Goal: Task Accomplishment & Management: Manage account settings

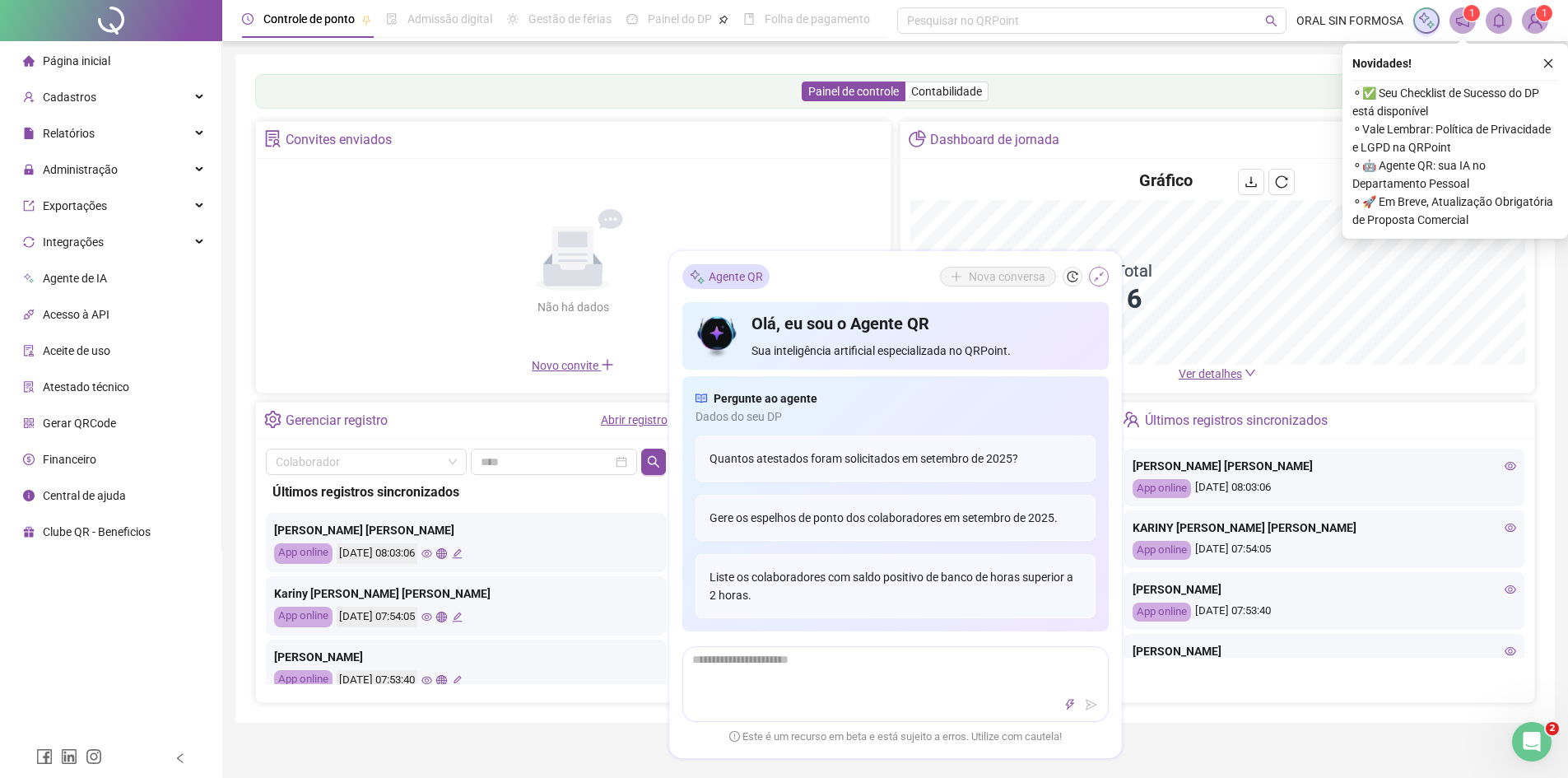
click at [1094, 270] on icon "shrink" at bounding box center [1099, 276] width 11 height 11
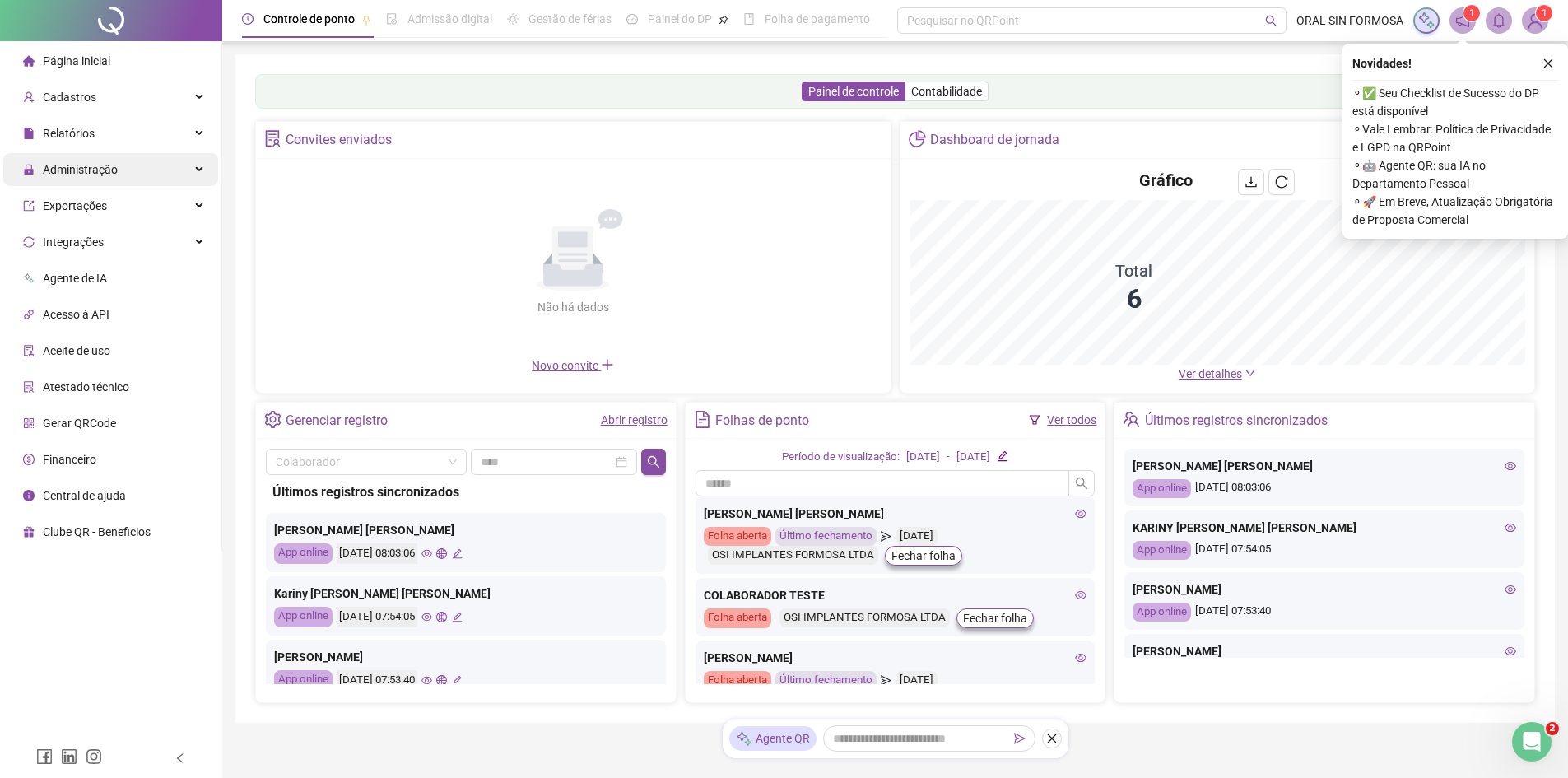
click at [127, 166] on div "Administração" at bounding box center [111, 169] width 215 height 33
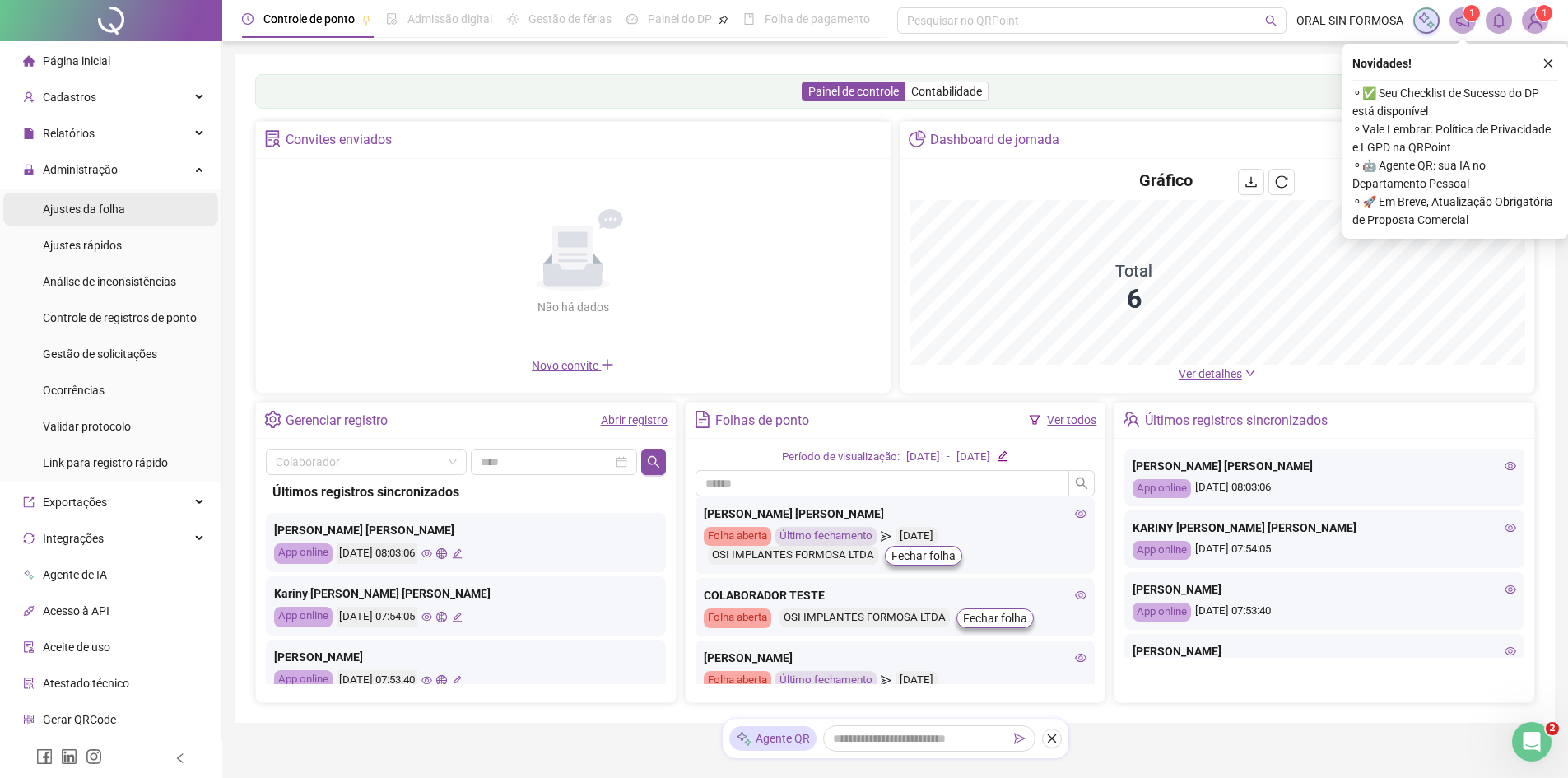
click at [129, 209] on li "Ajustes da folha" at bounding box center [111, 209] width 215 height 33
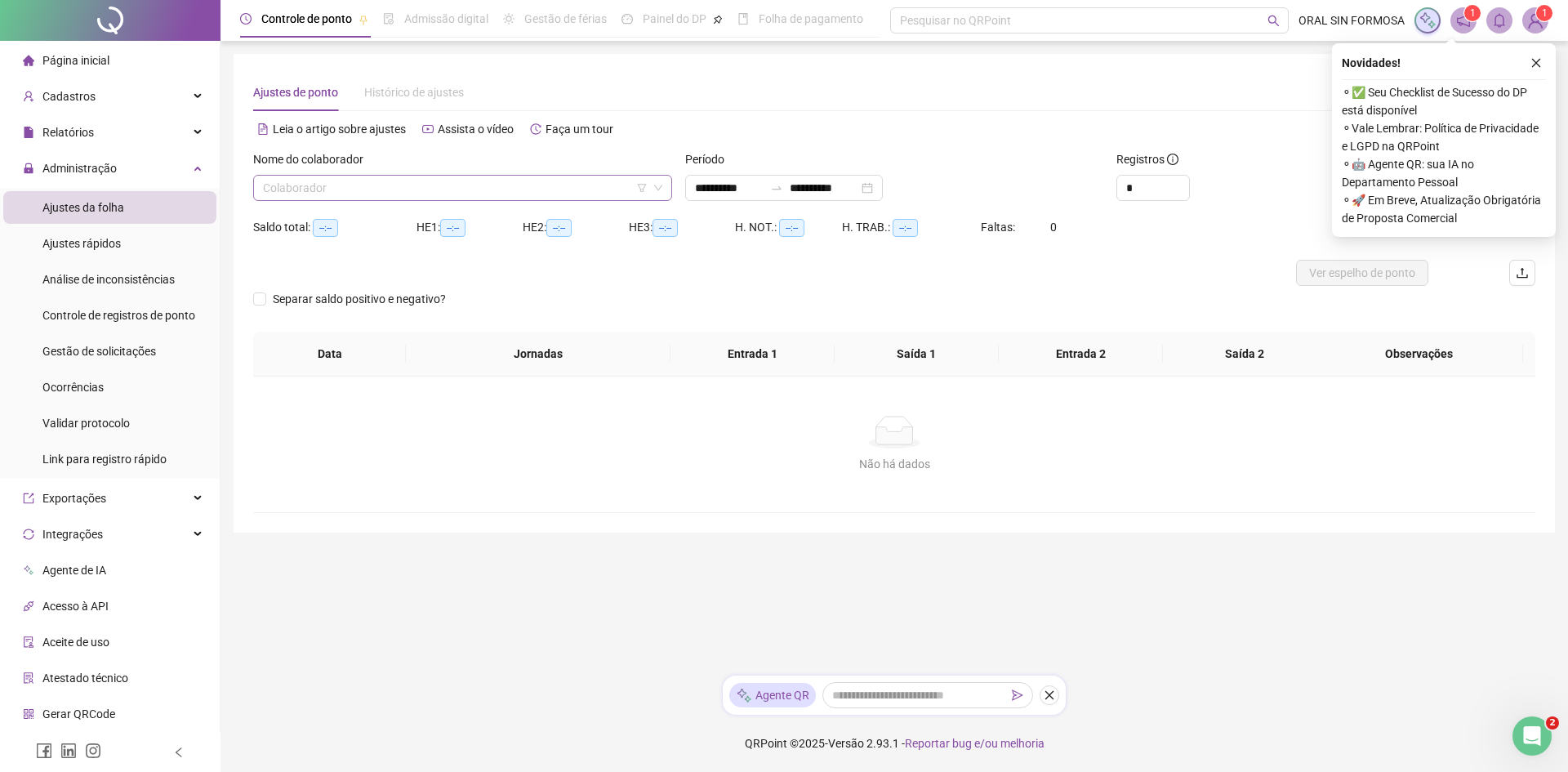
click at [390, 196] on input "search" at bounding box center [455, 187] width 384 height 24
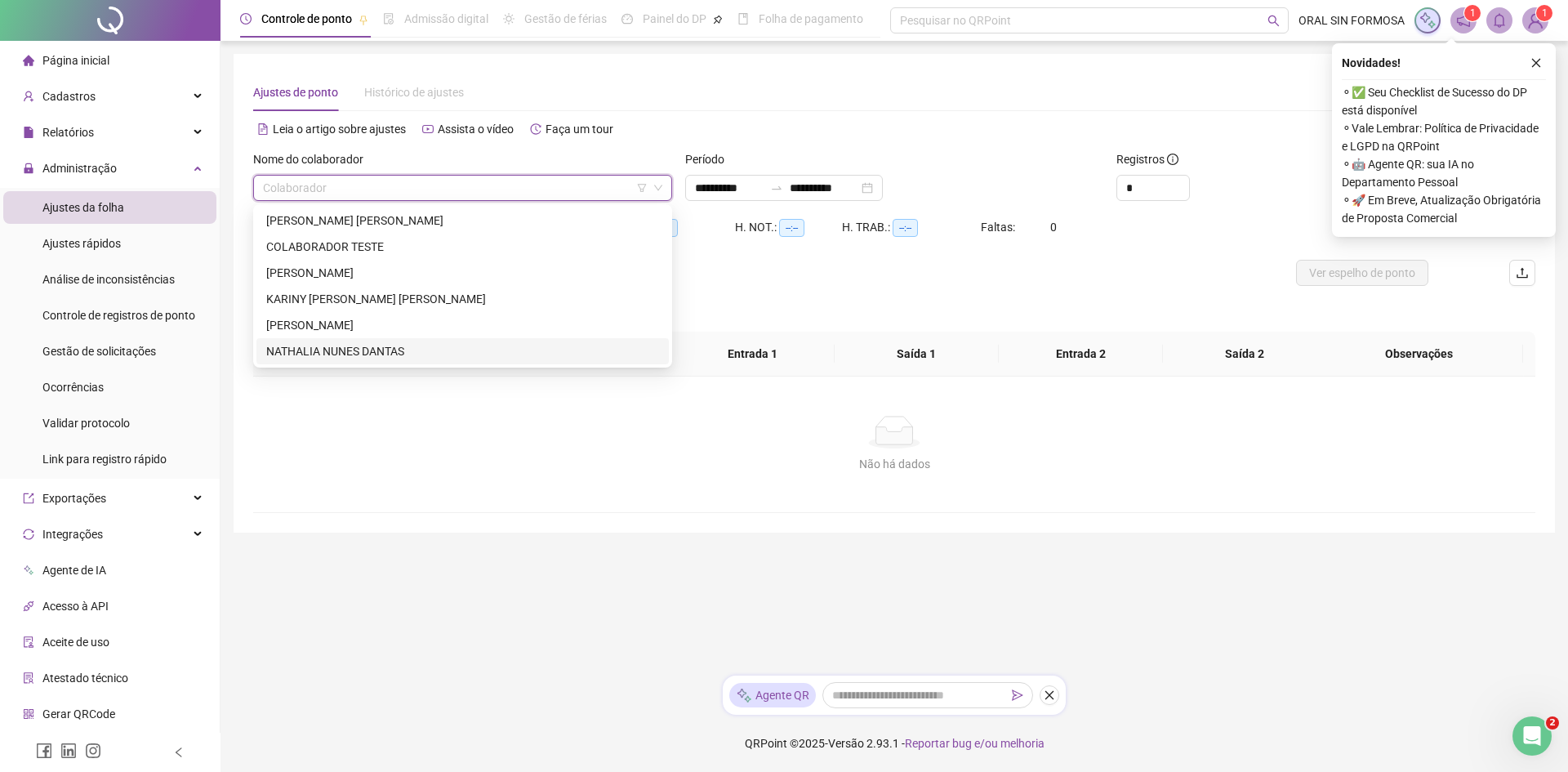
click at [342, 345] on div "NATHALIA NUNES DANTAS" at bounding box center [462, 351] width 393 height 18
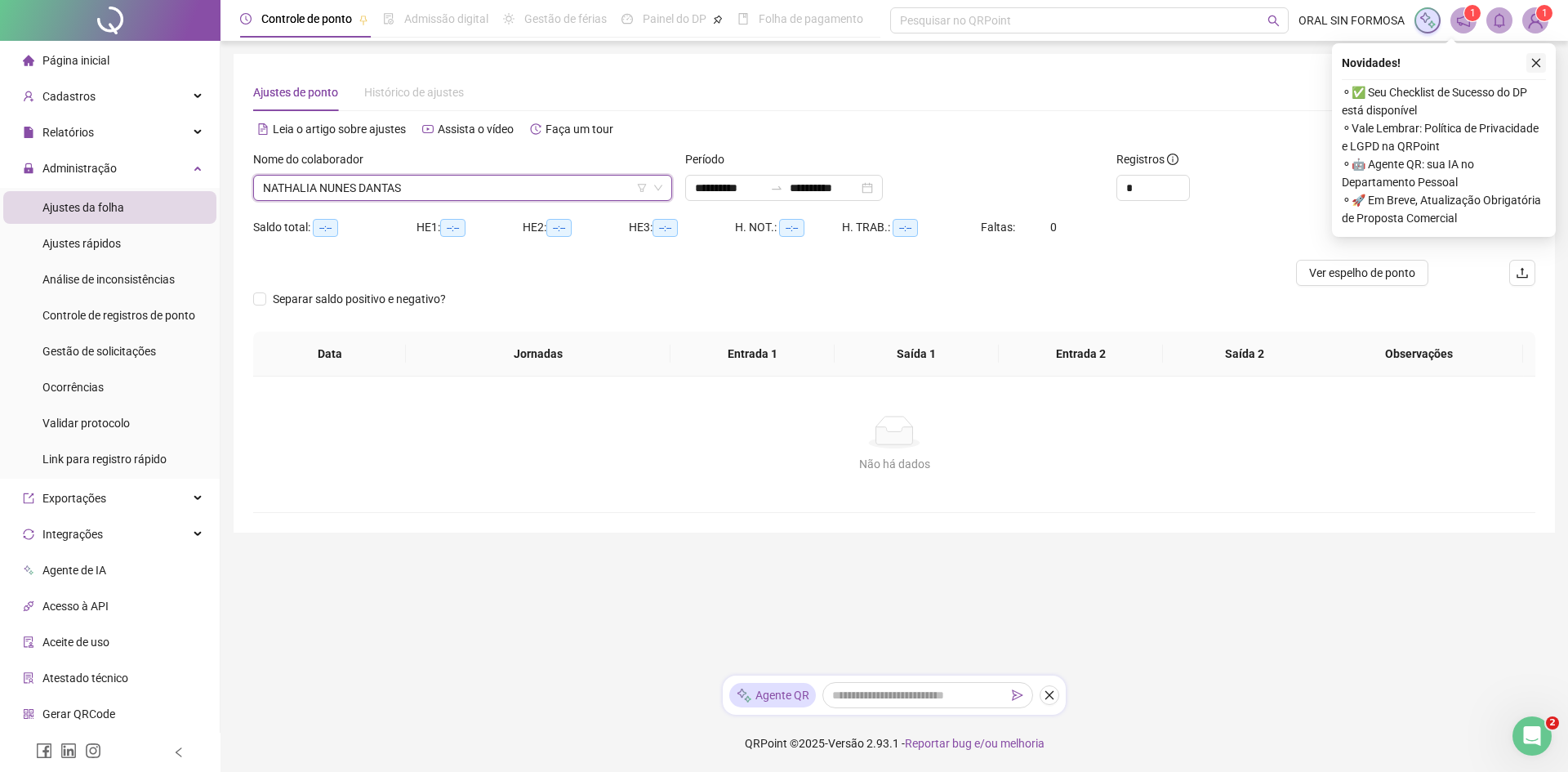
click at [1538, 60] on icon "close" at bounding box center [1536, 63] width 11 height 11
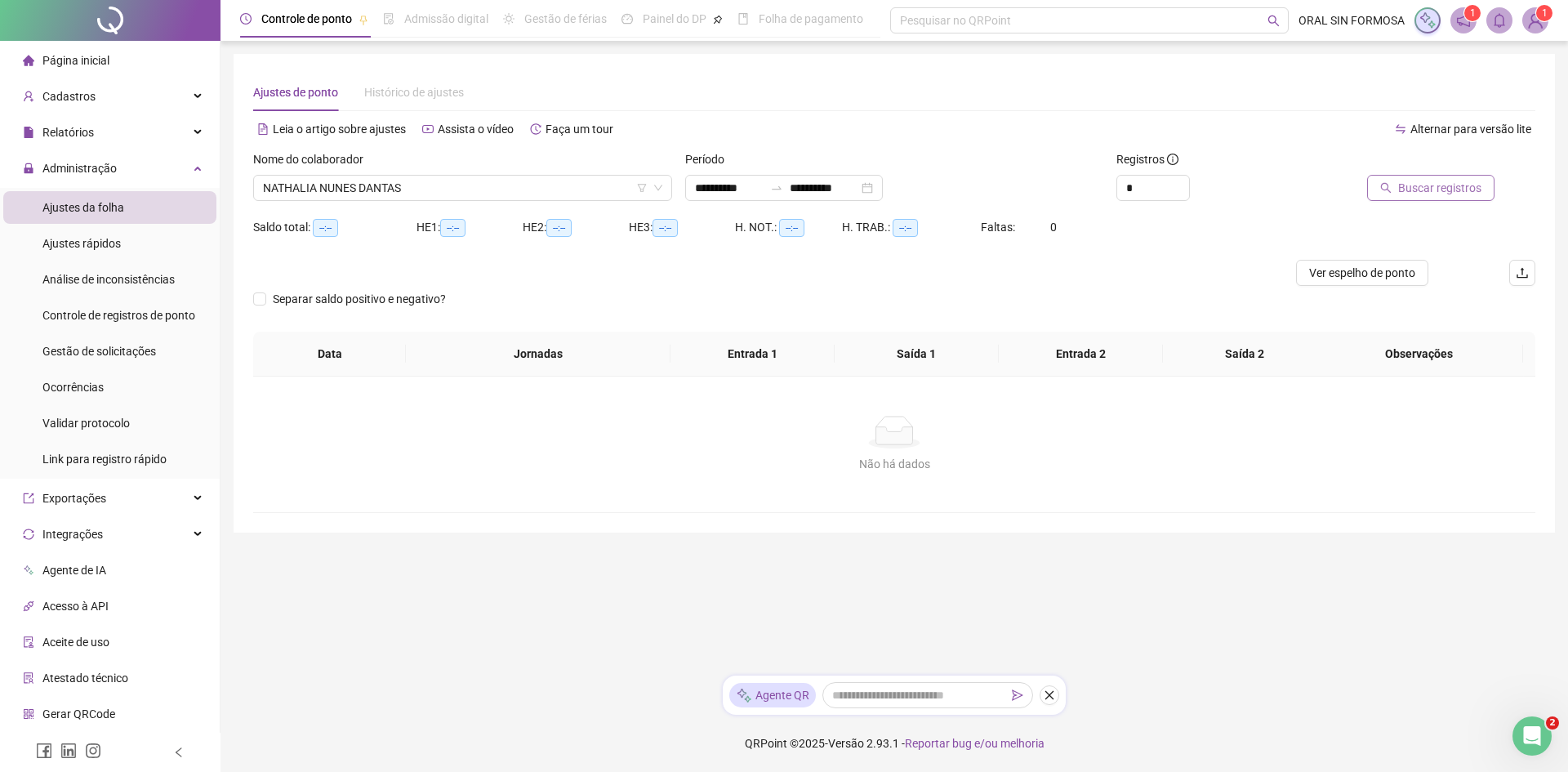
click at [1437, 186] on span "Buscar registros" at bounding box center [1440, 187] width 84 height 18
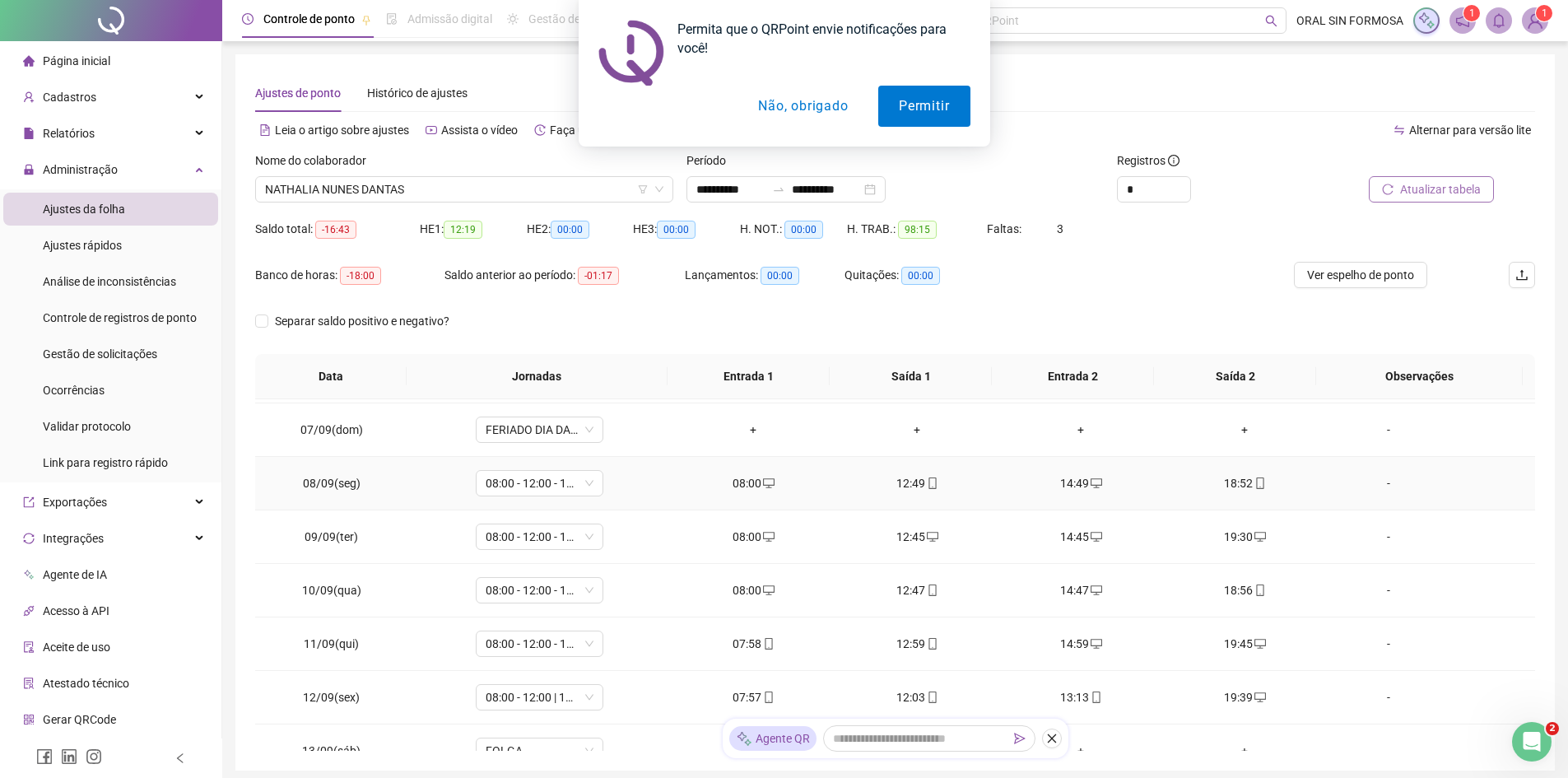
scroll to position [411, 0]
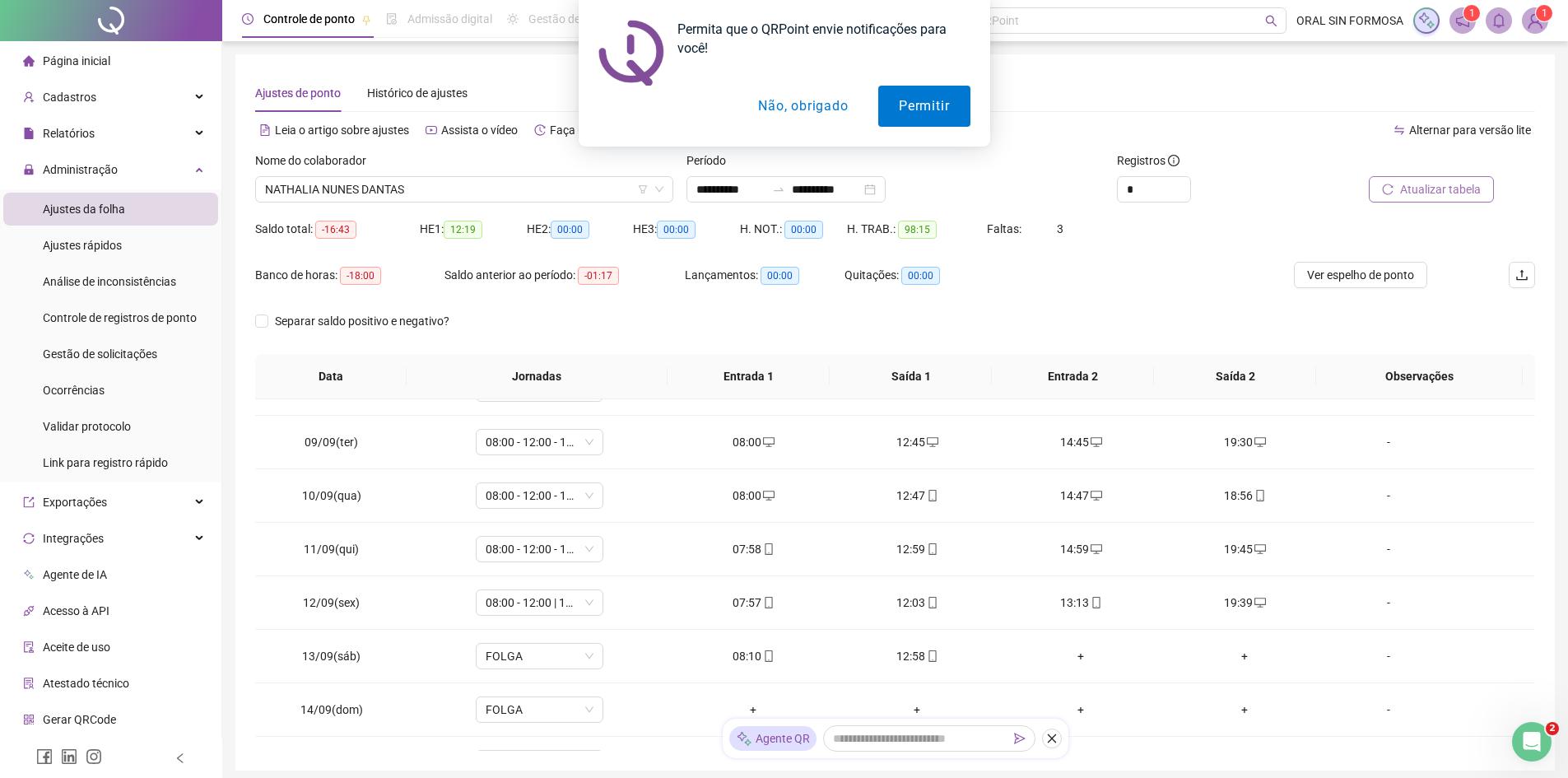
click at [808, 113] on button "Não, obrigado" at bounding box center [803, 107] width 131 height 41
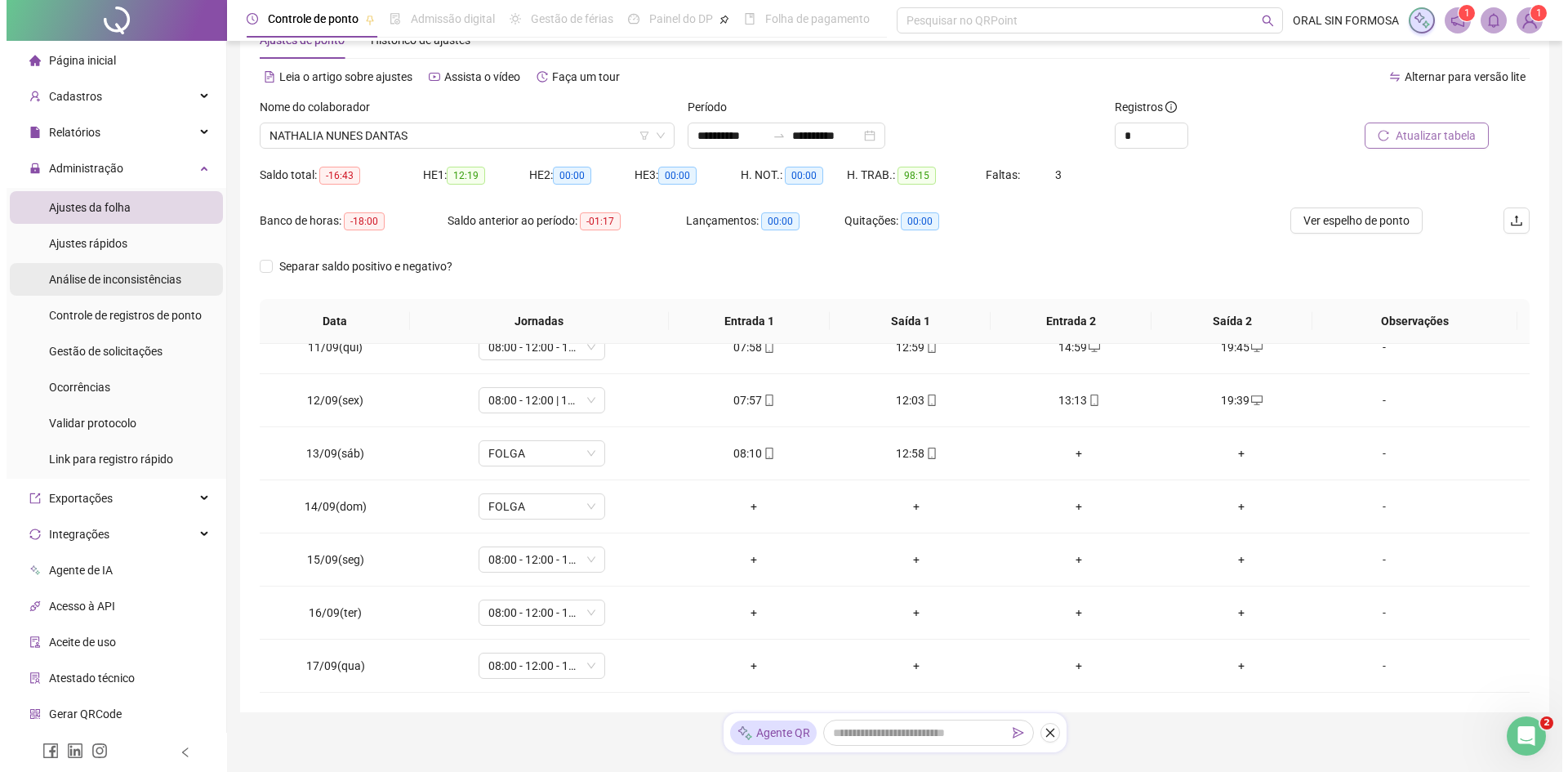
scroll to position [0, 0]
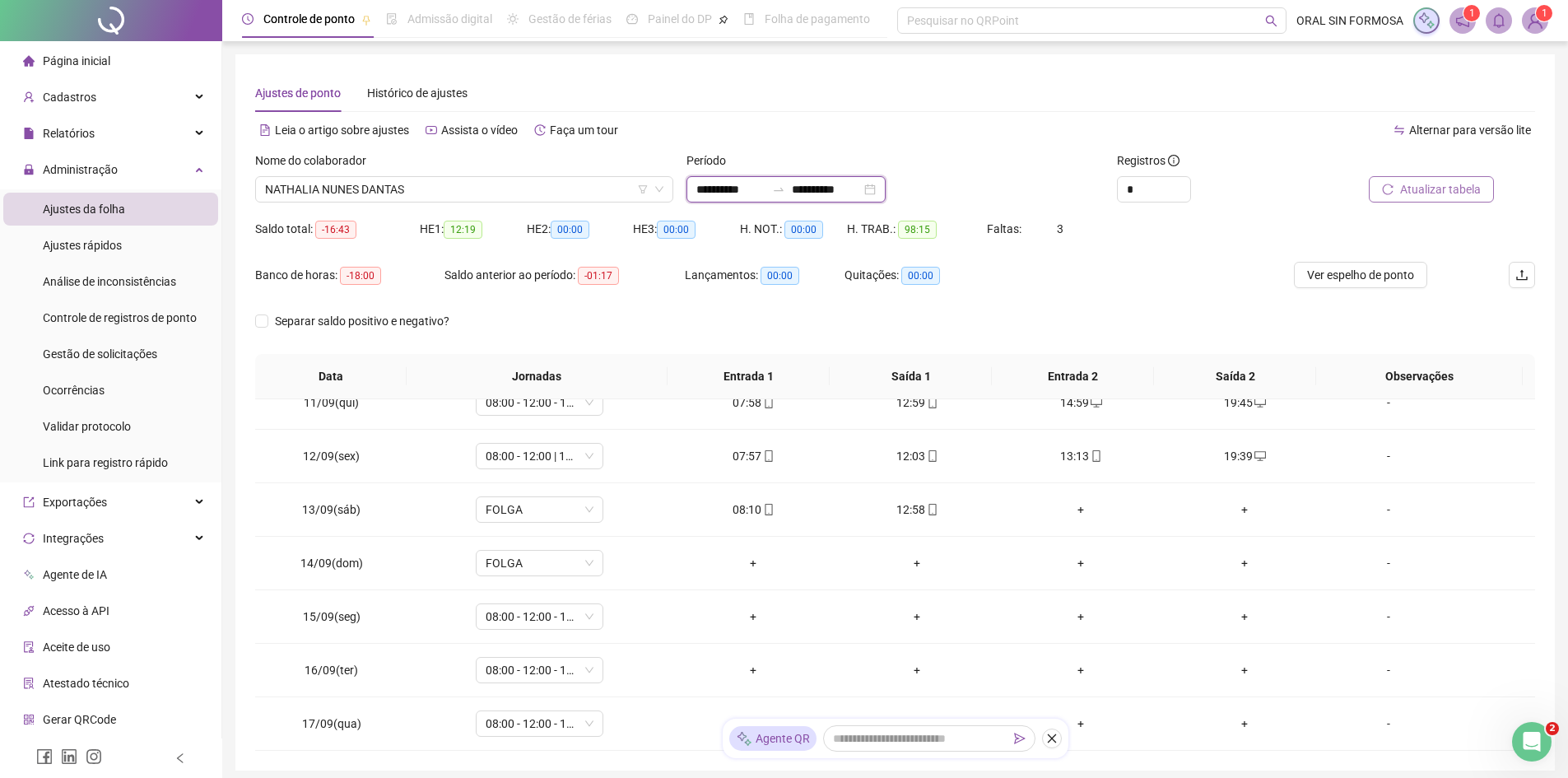
click at [832, 184] on input "**********" at bounding box center [826, 189] width 69 height 18
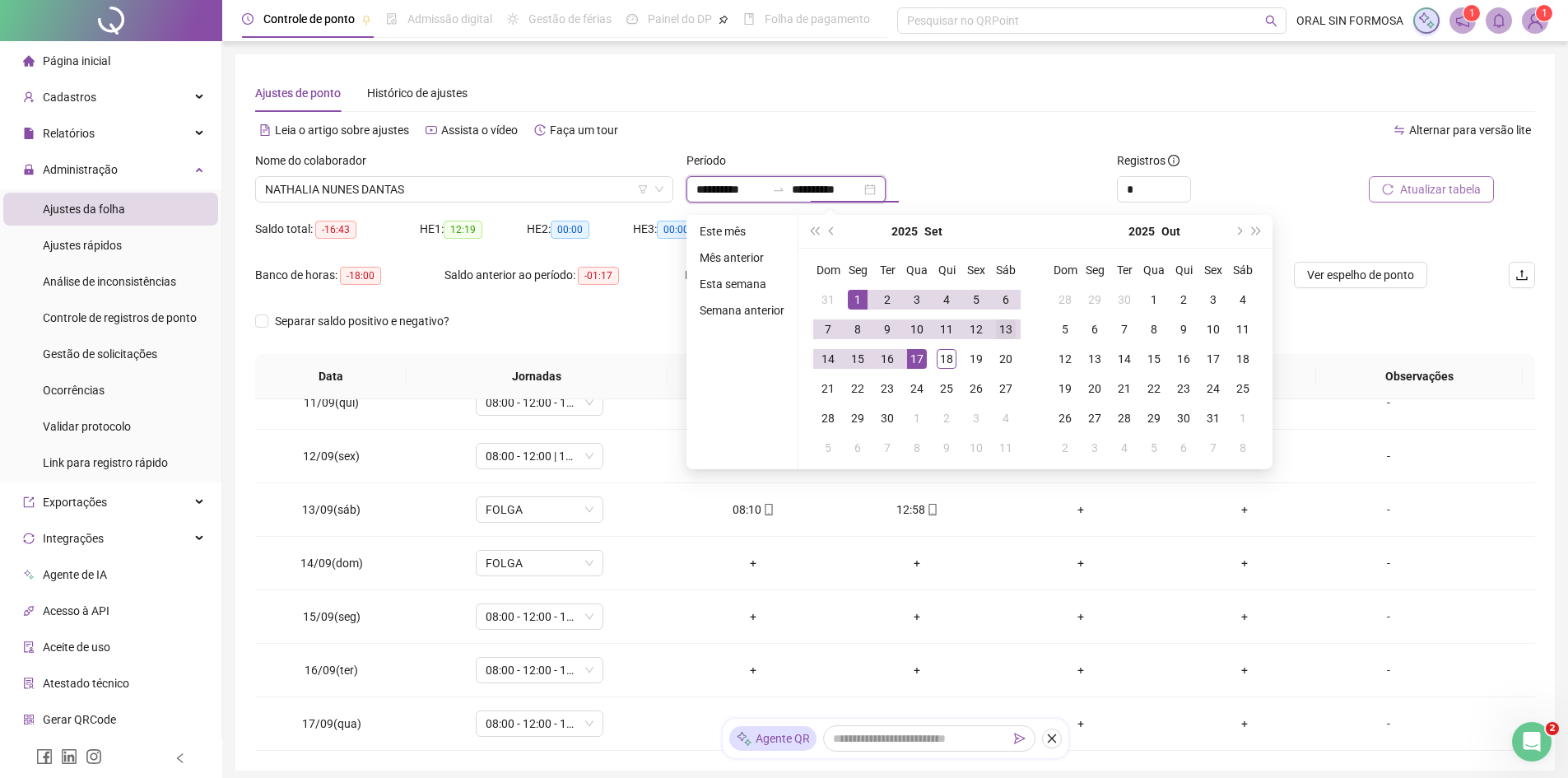
type input "**********"
click at [1009, 332] on div "13" at bounding box center [1006, 328] width 20 height 20
type input "**********"
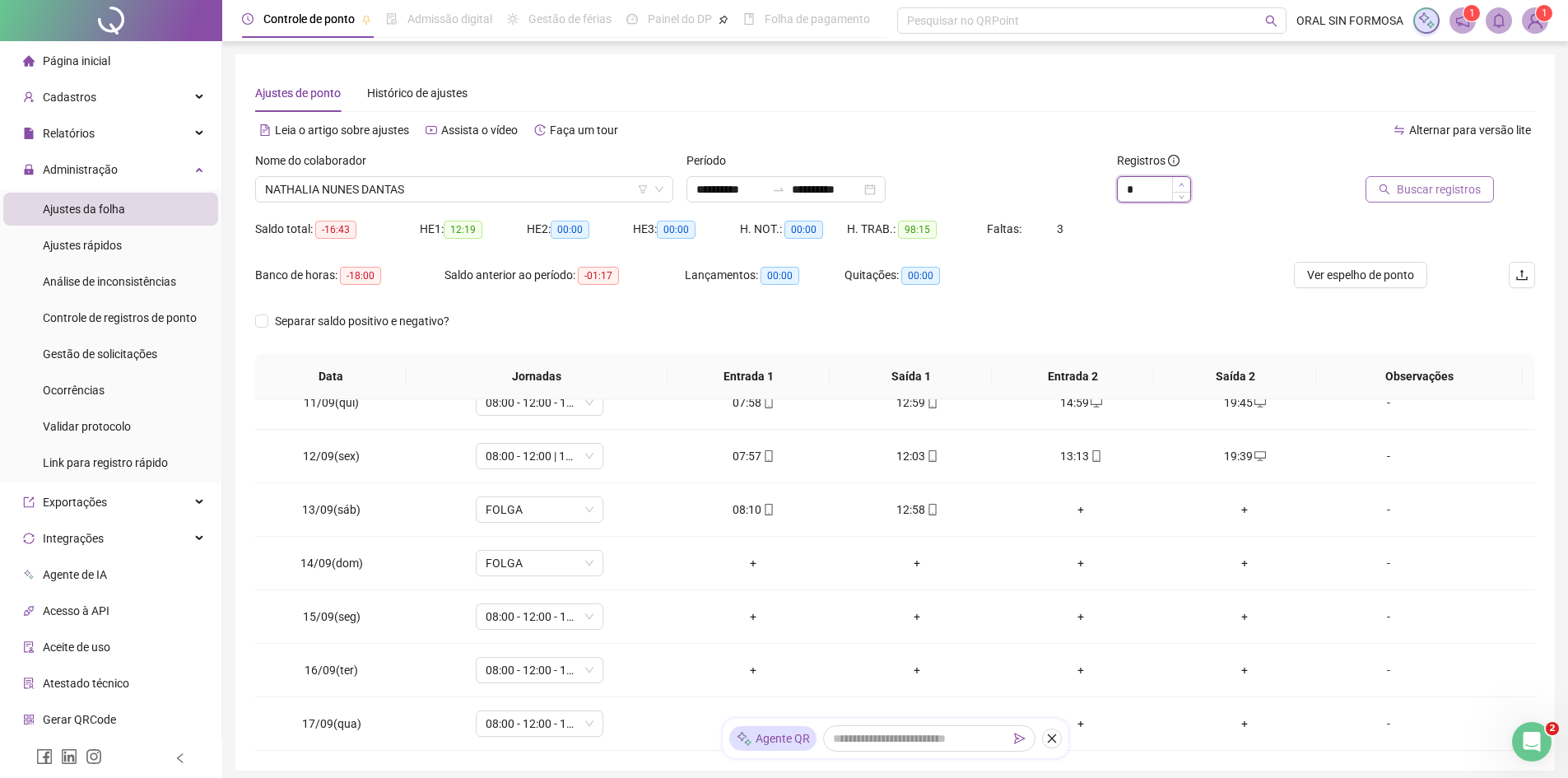
click at [1183, 184] on icon "up" at bounding box center [1182, 184] width 6 height 6
type input "*"
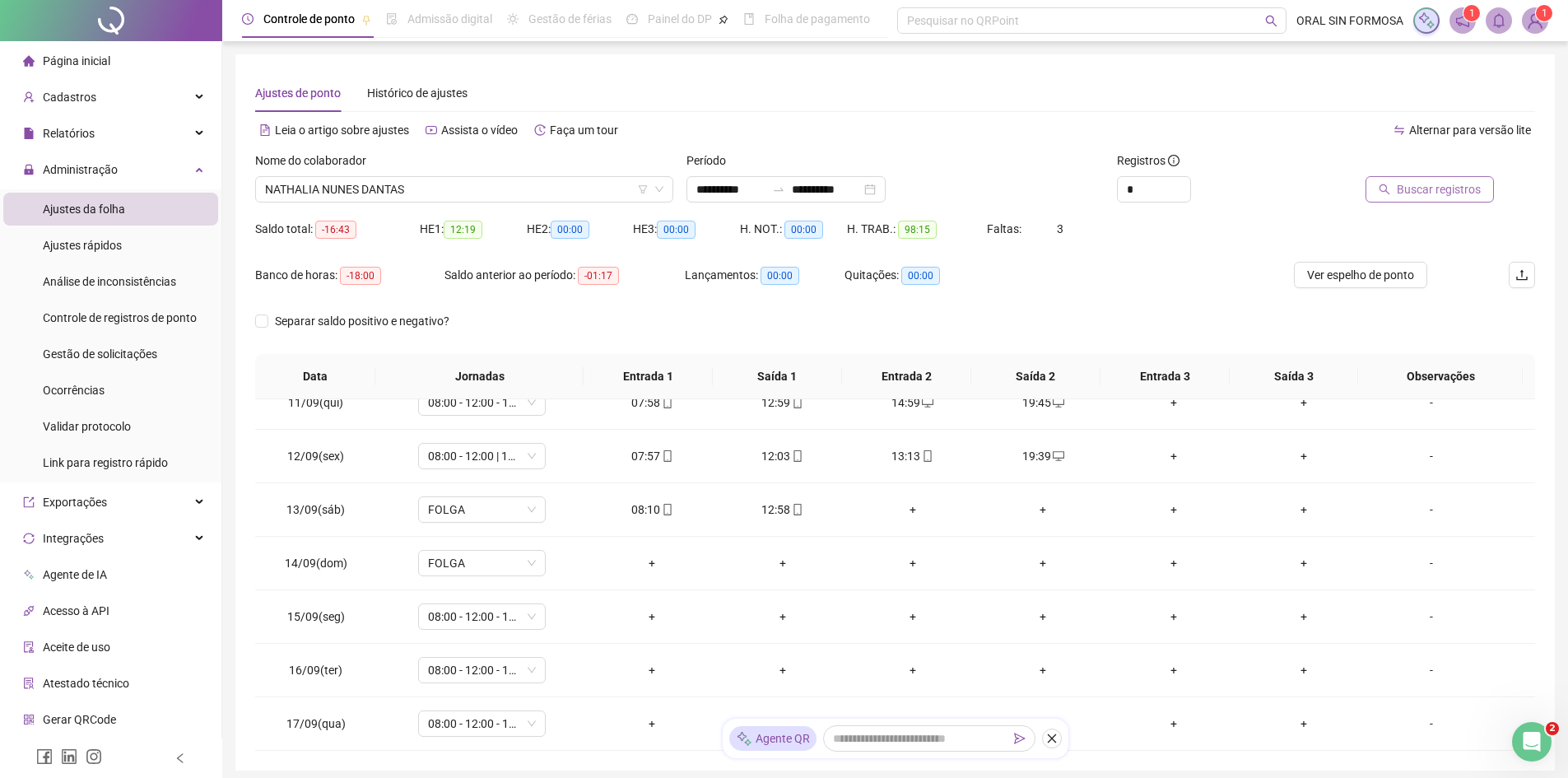
click at [1395, 187] on button "Buscar registros" at bounding box center [1430, 189] width 128 height 26
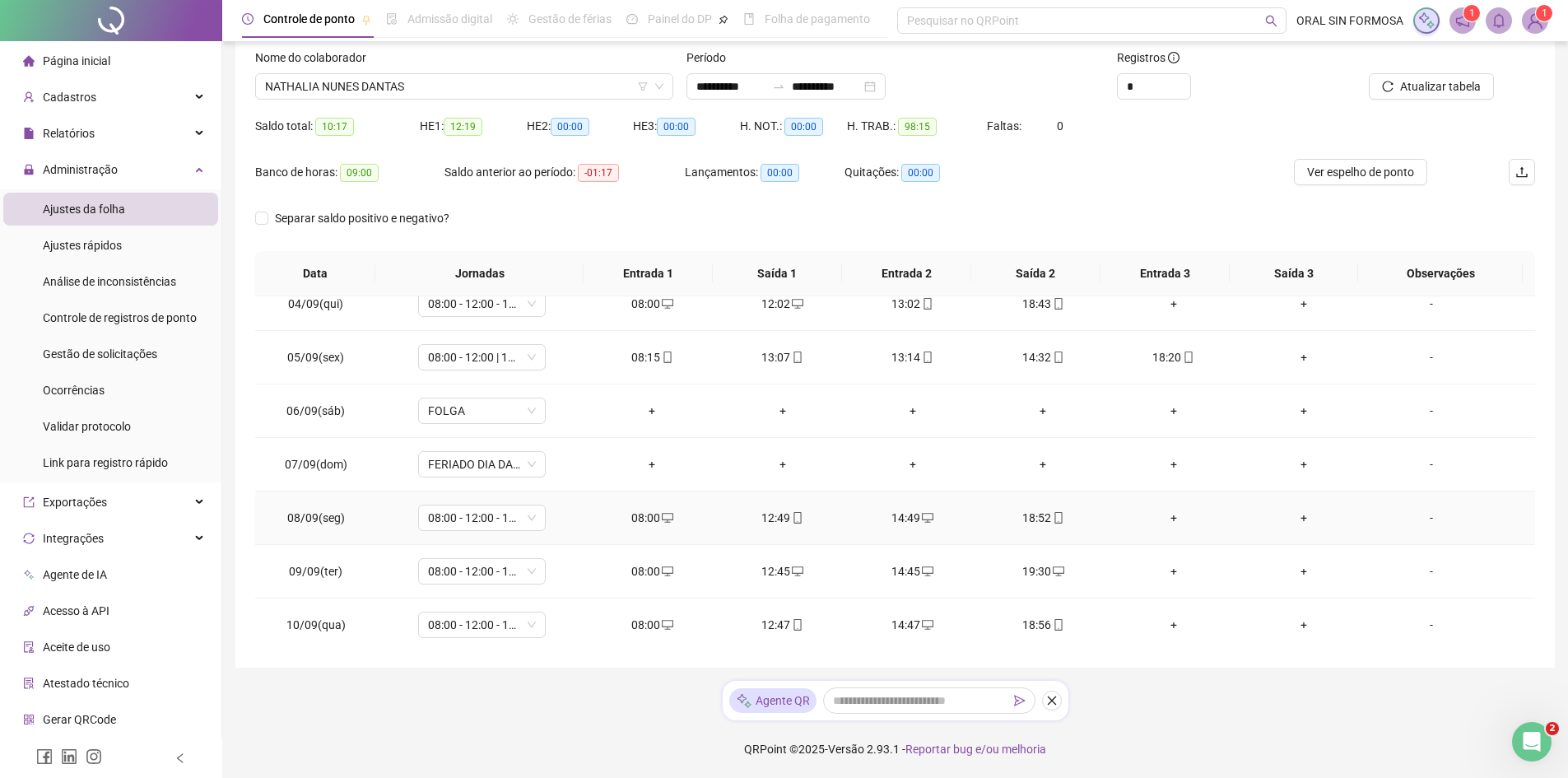
scroll to position [97, 0]
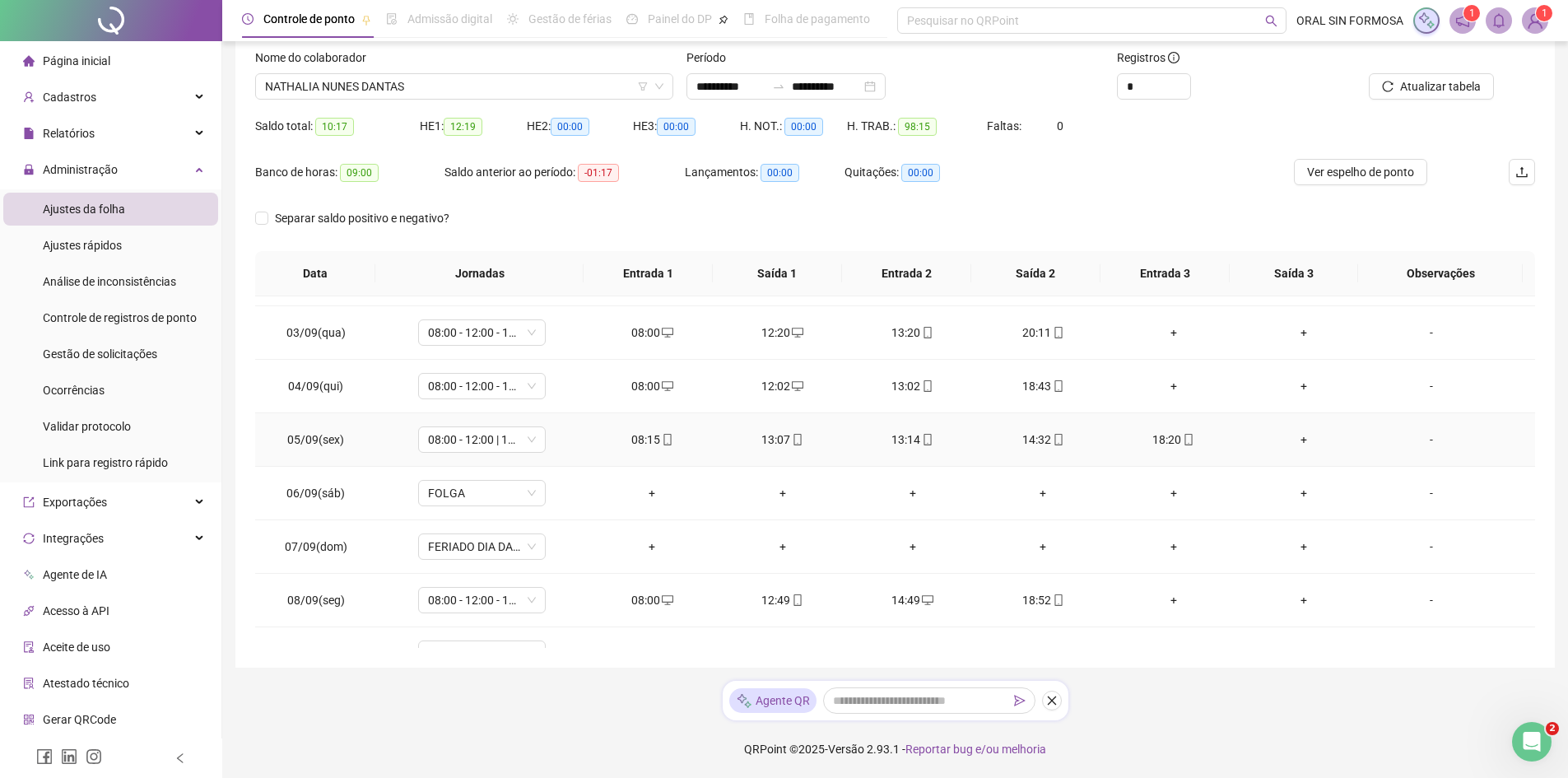
click at [774, 443] on div "13:07" at bounding box center [781, 439] width 104 height 18
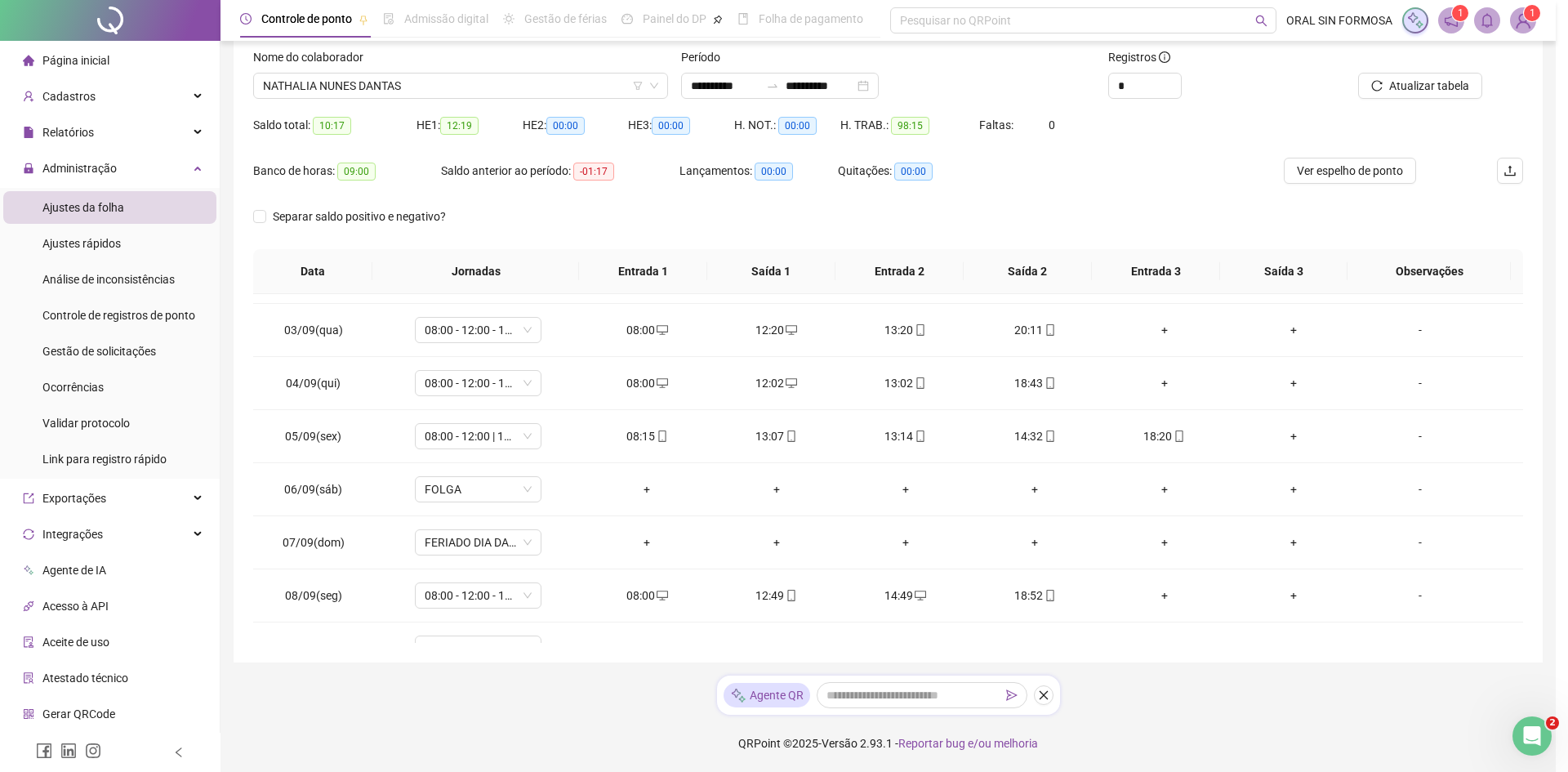
type input "**********"
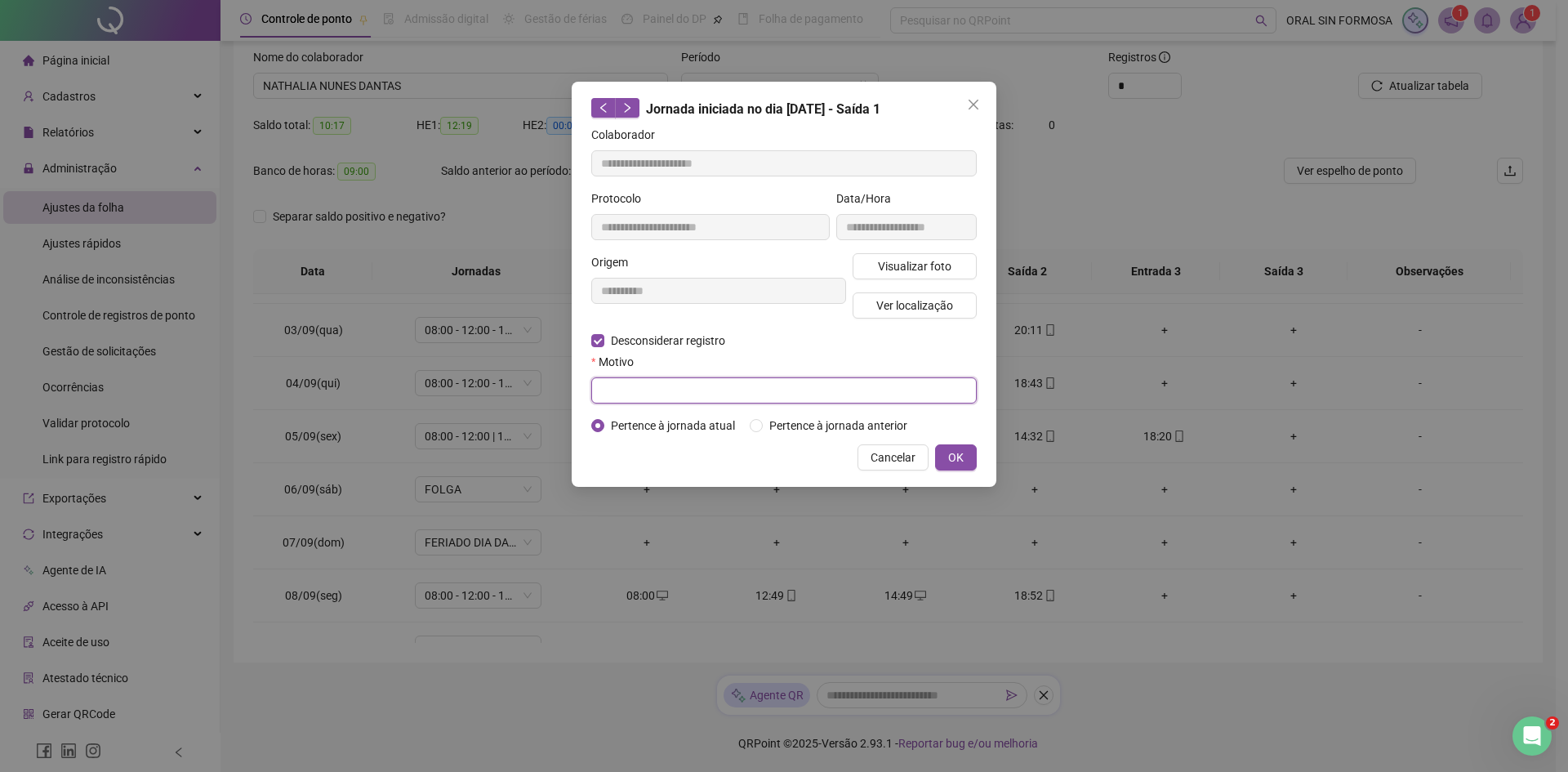
click at [656, 393] on input "text" at bounding box center [784, 391] width 385 height 26
type input "****"
click at [943, 458] on button "OK" at bounding box center [956, 457] width 42 height 26
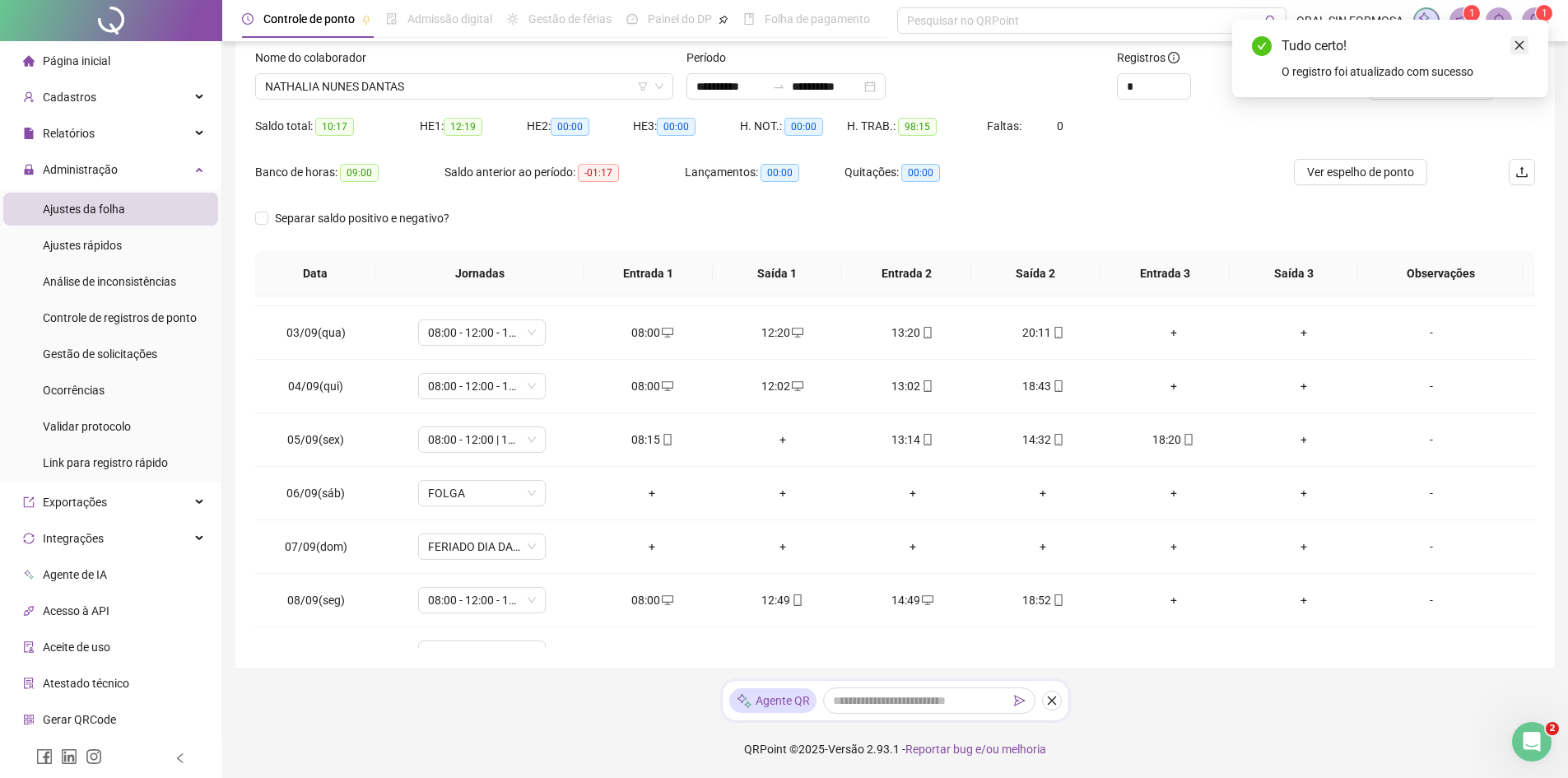
click at [1512, 40] on link "Close" at bounding box center [1519, 45] width 18 height 18
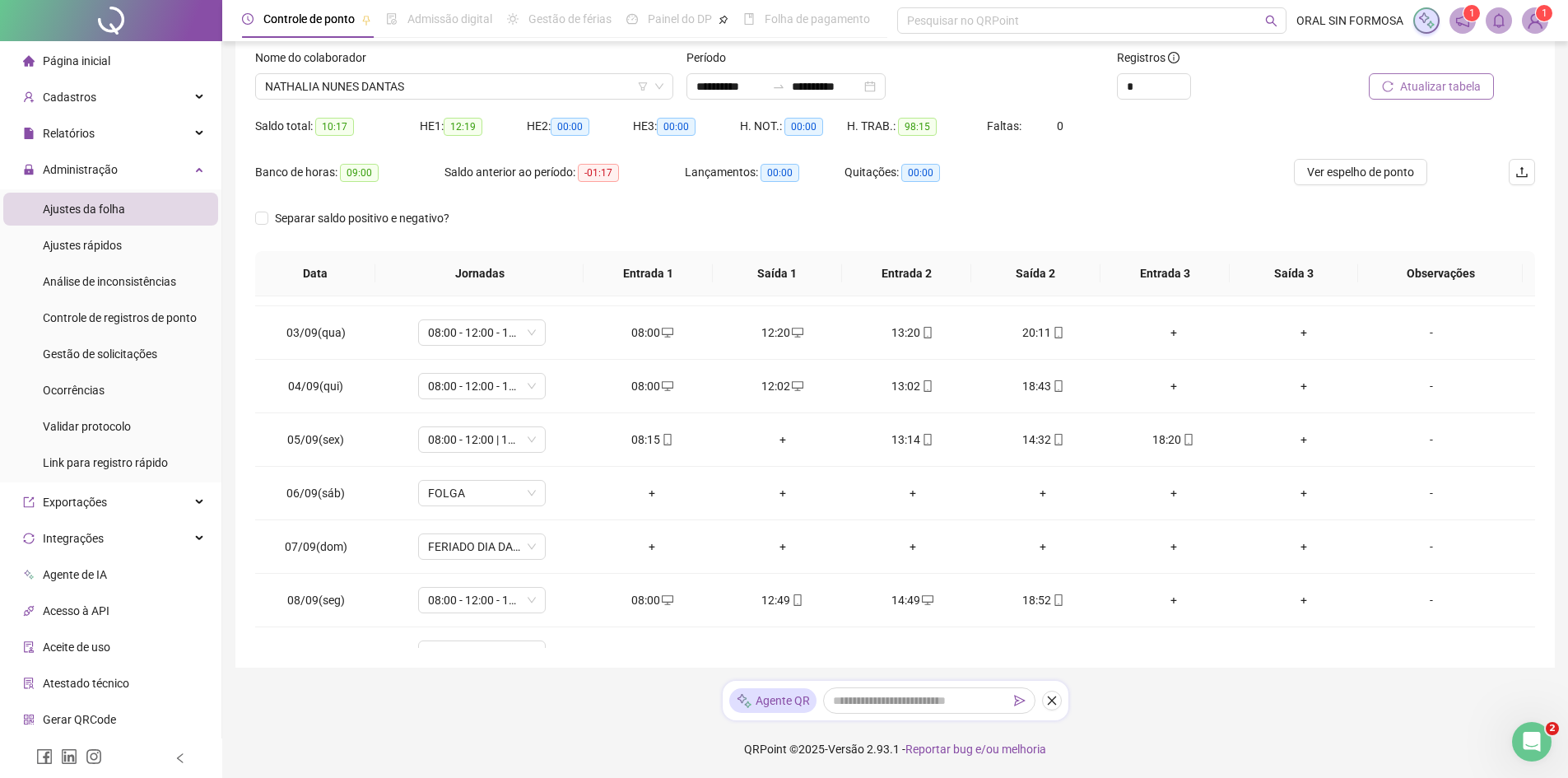
click at [1402, 85] on span "Atualizar tabela" at bounding box center [1441, 86] width 80 height 18
click at [1386, 174] on span "Ver espelho de ponto" at bounding box center [1360, 171] width 107 height 18
